Goal: Navigation & Orientation: Find specific page/section

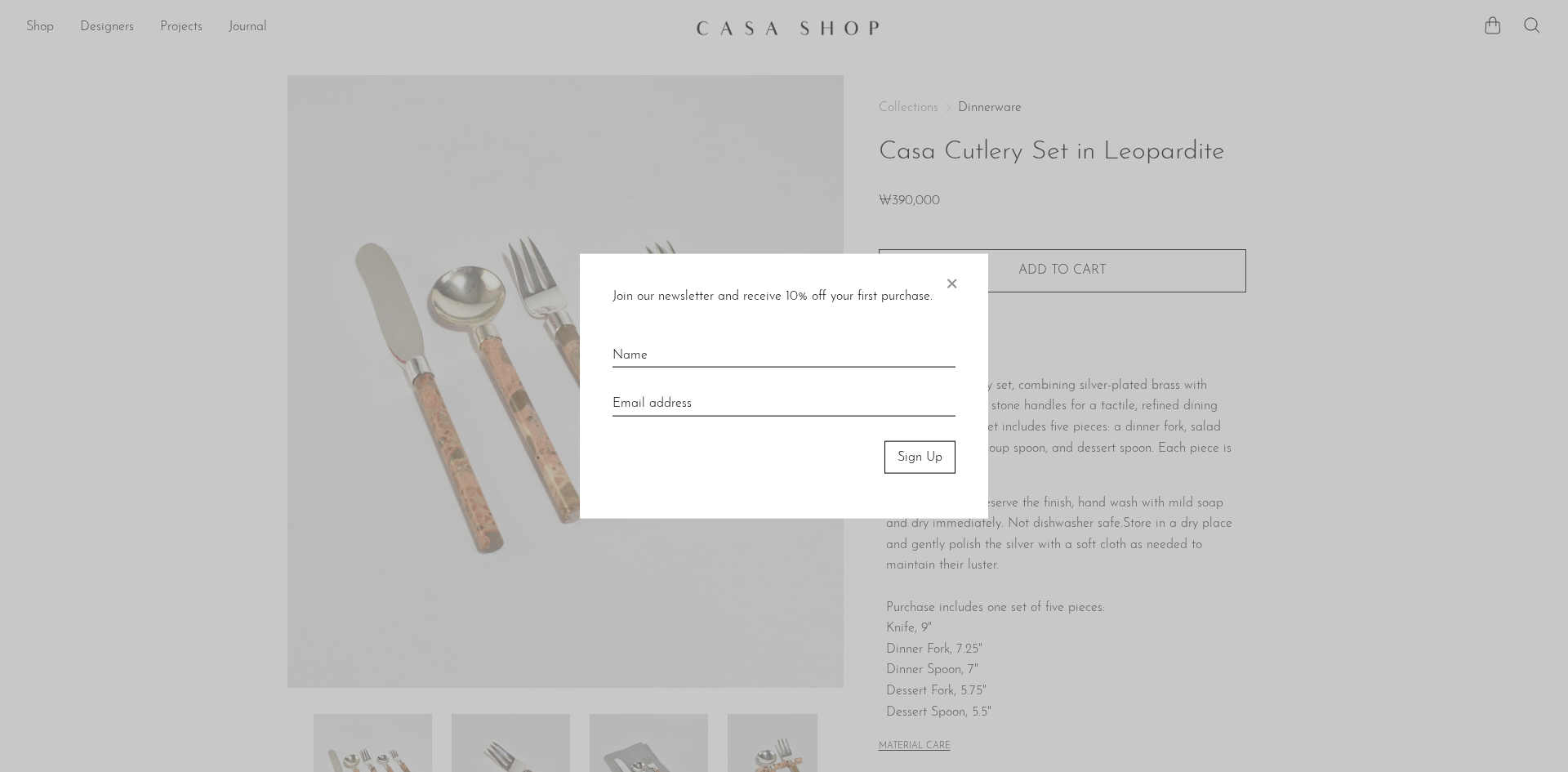
click at [957, 283] on span "×" at bounding box center [951, 279] width 16 height 52
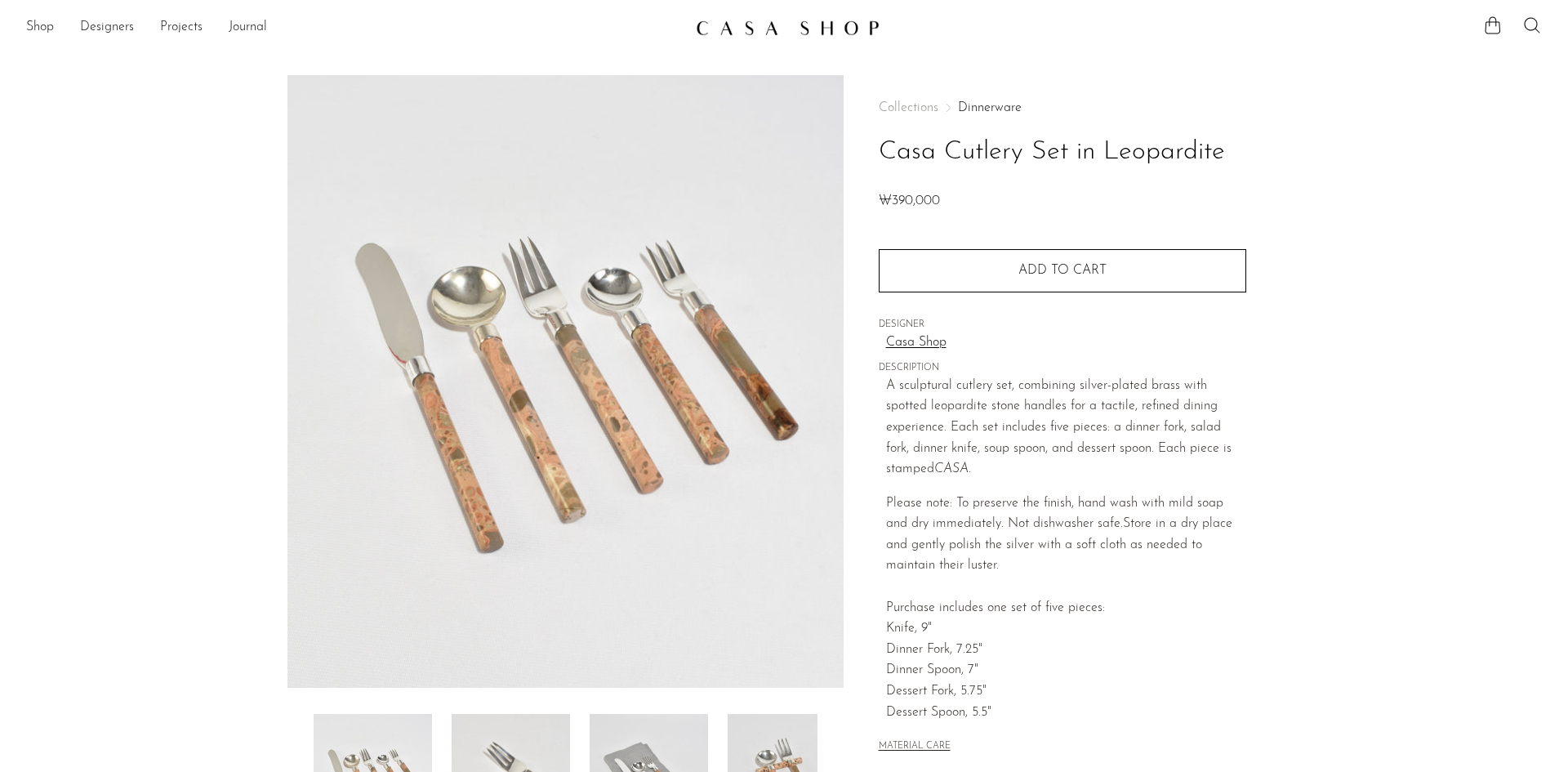
click at [801, 32] on img at bounding box center [787, 27] width 184 height 16
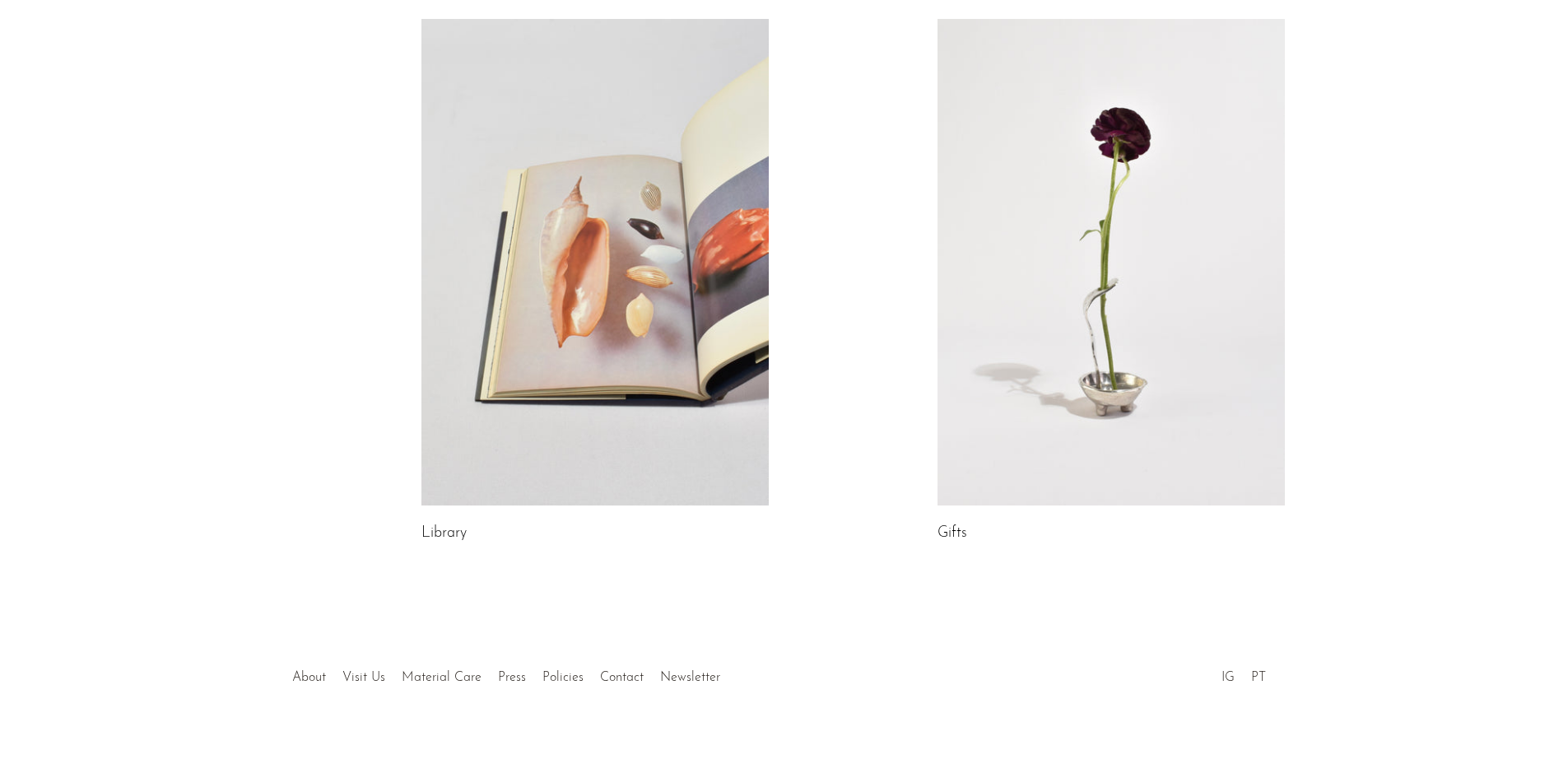
scroll to position [823, 0]
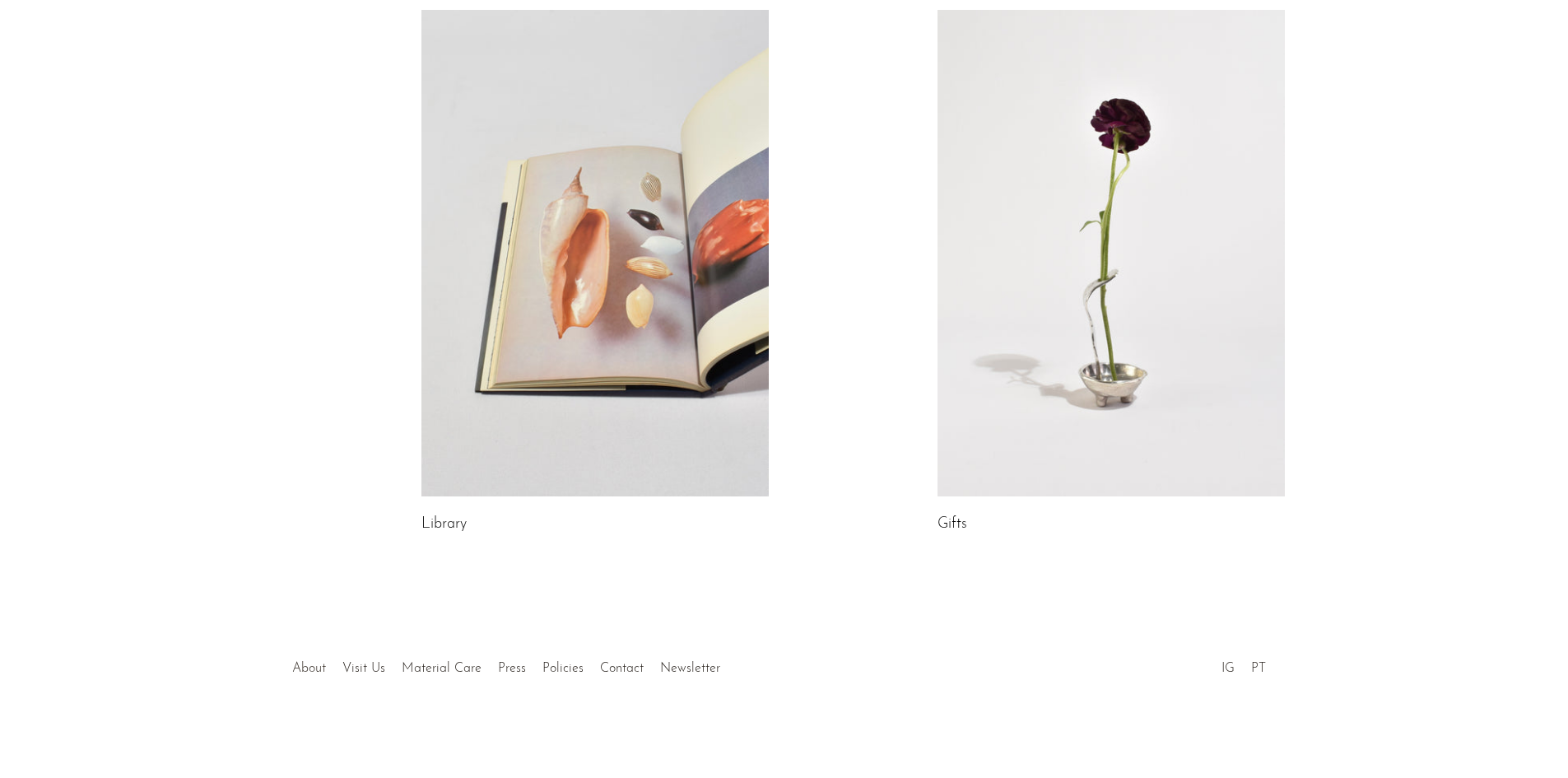
click at [307, 666] on link "About" at bounding box center [308, 667] width 34 height 13
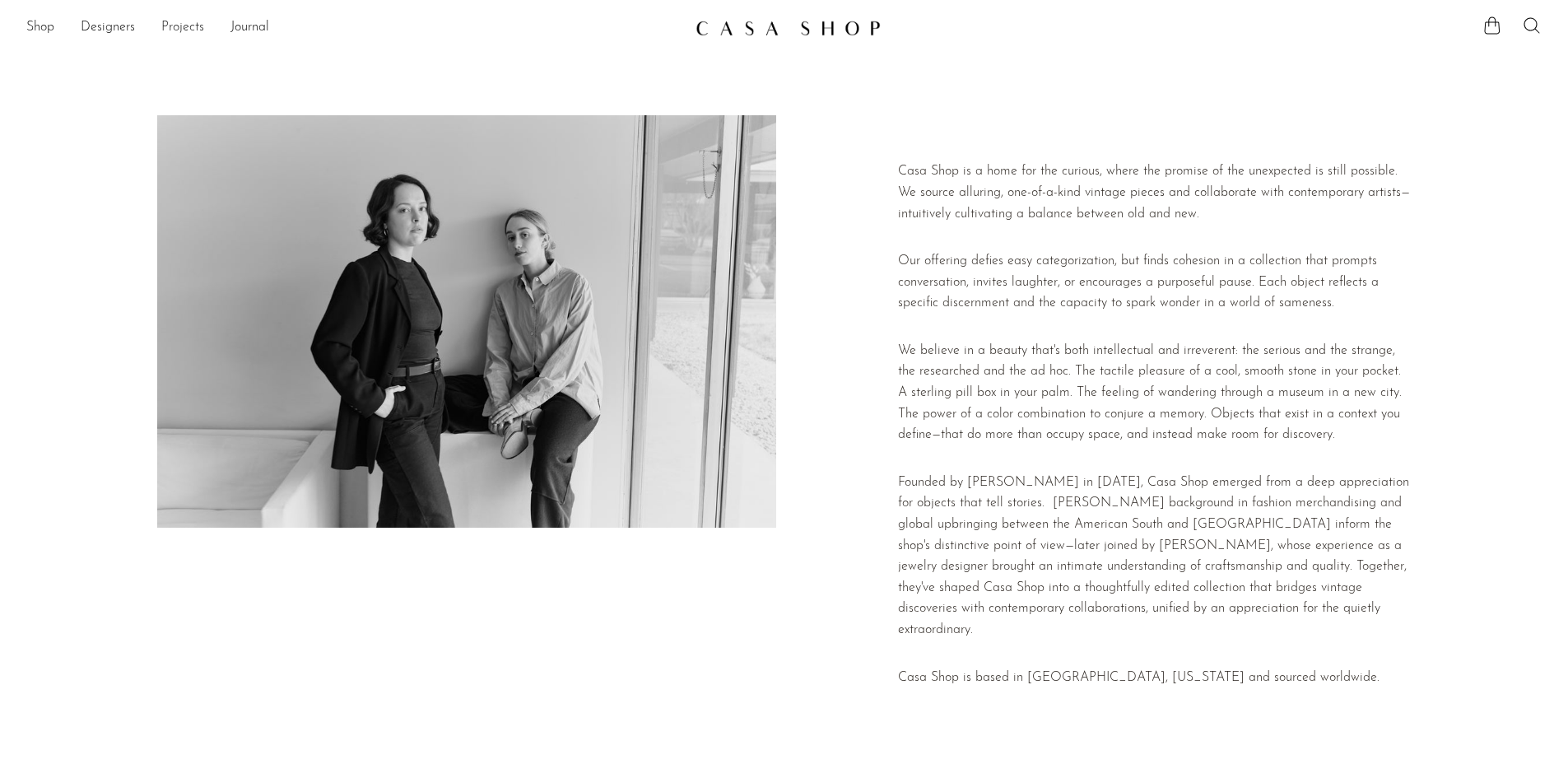
click at [194, 30] on link "Projects" at bounding box center [183, 28] width 43 height 22
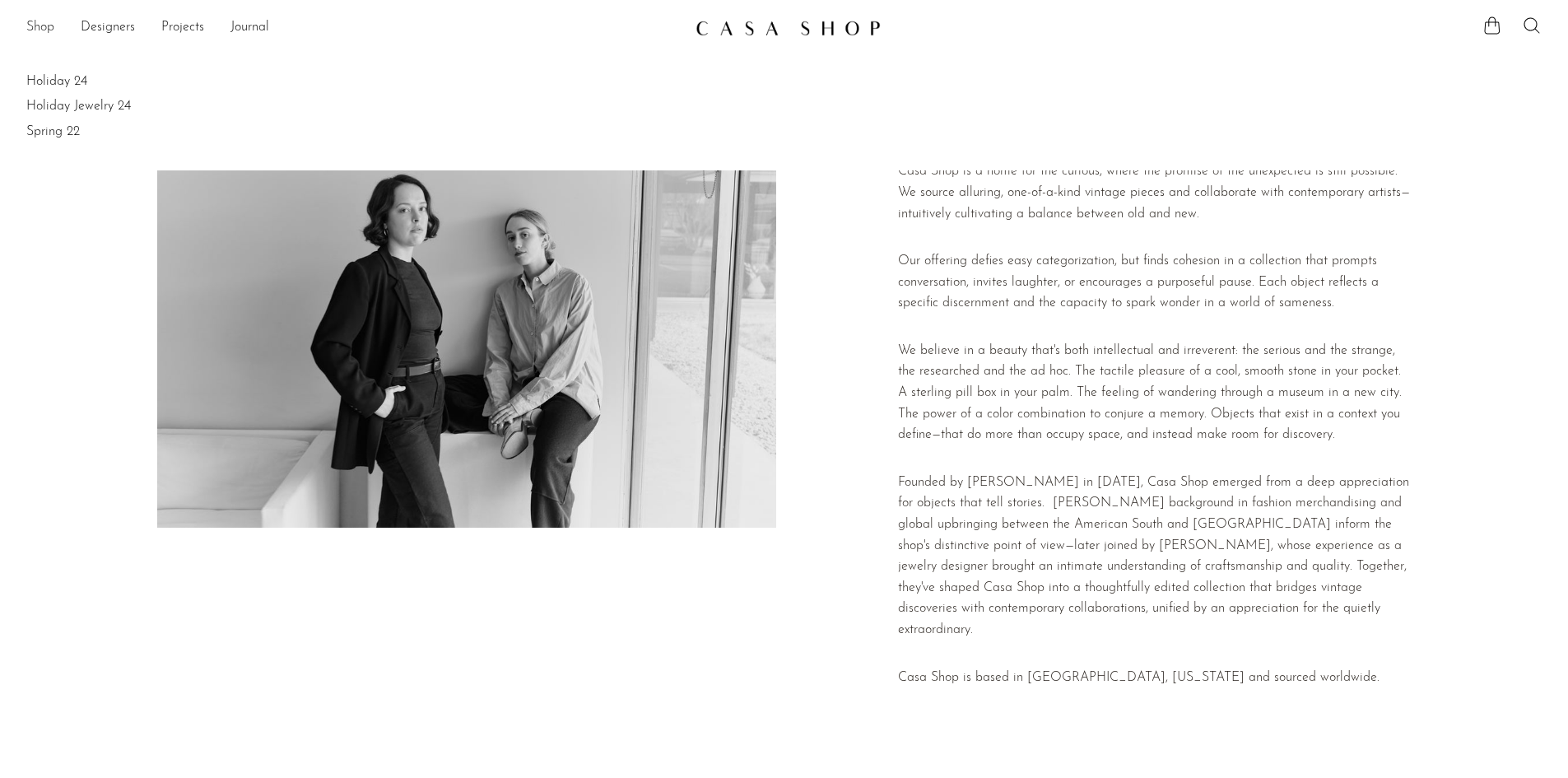
click at [47, 25] on link "Shop" at bounding box center [41, 28] width 28 height 22
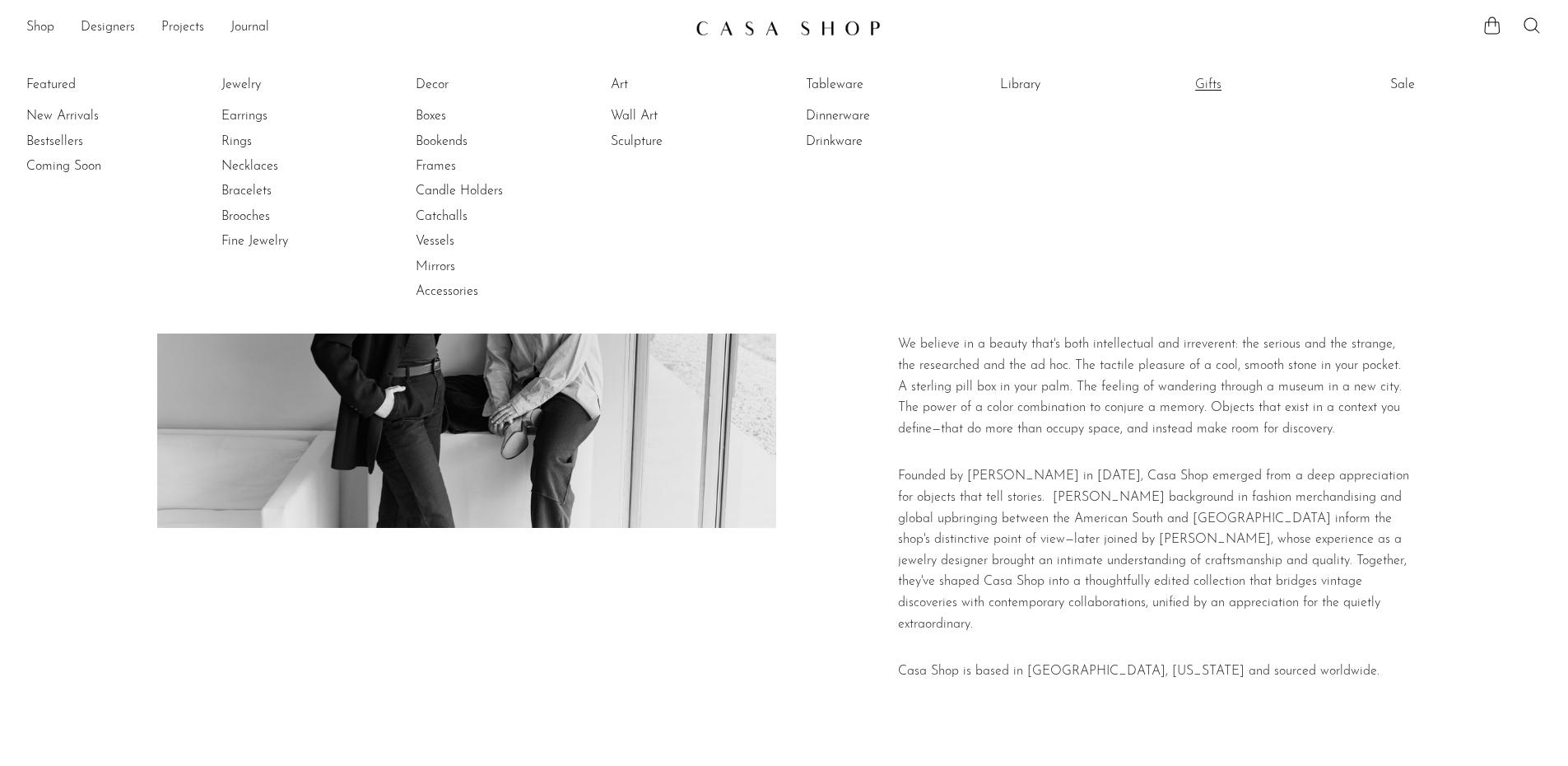
click at [1226, 87] on link "Gifts" at bounding box center [1256, 85] width 123 height 18
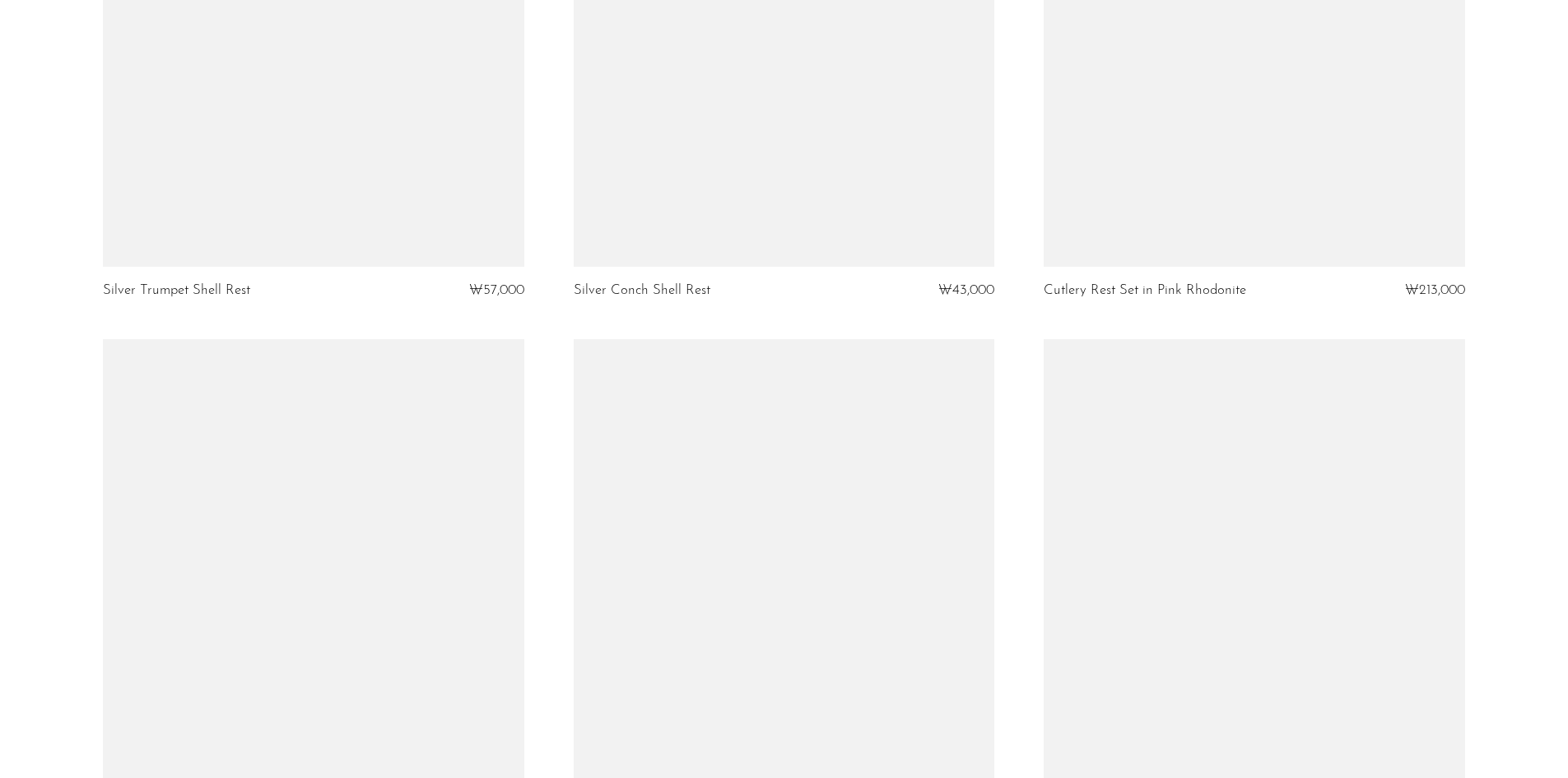
scroll to position [6915, 0]
